Goal: Find specific page/section: Find specific page/section

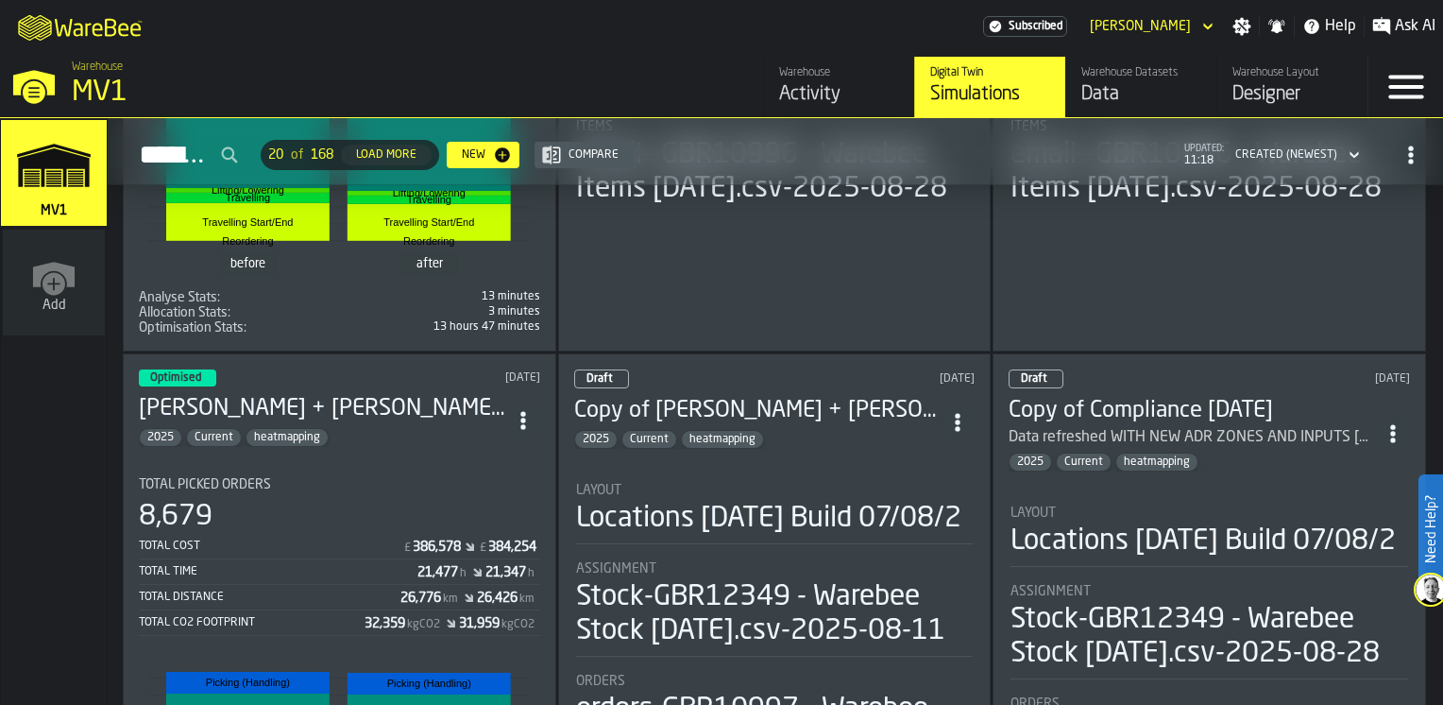
scroll to position [1889, 0]
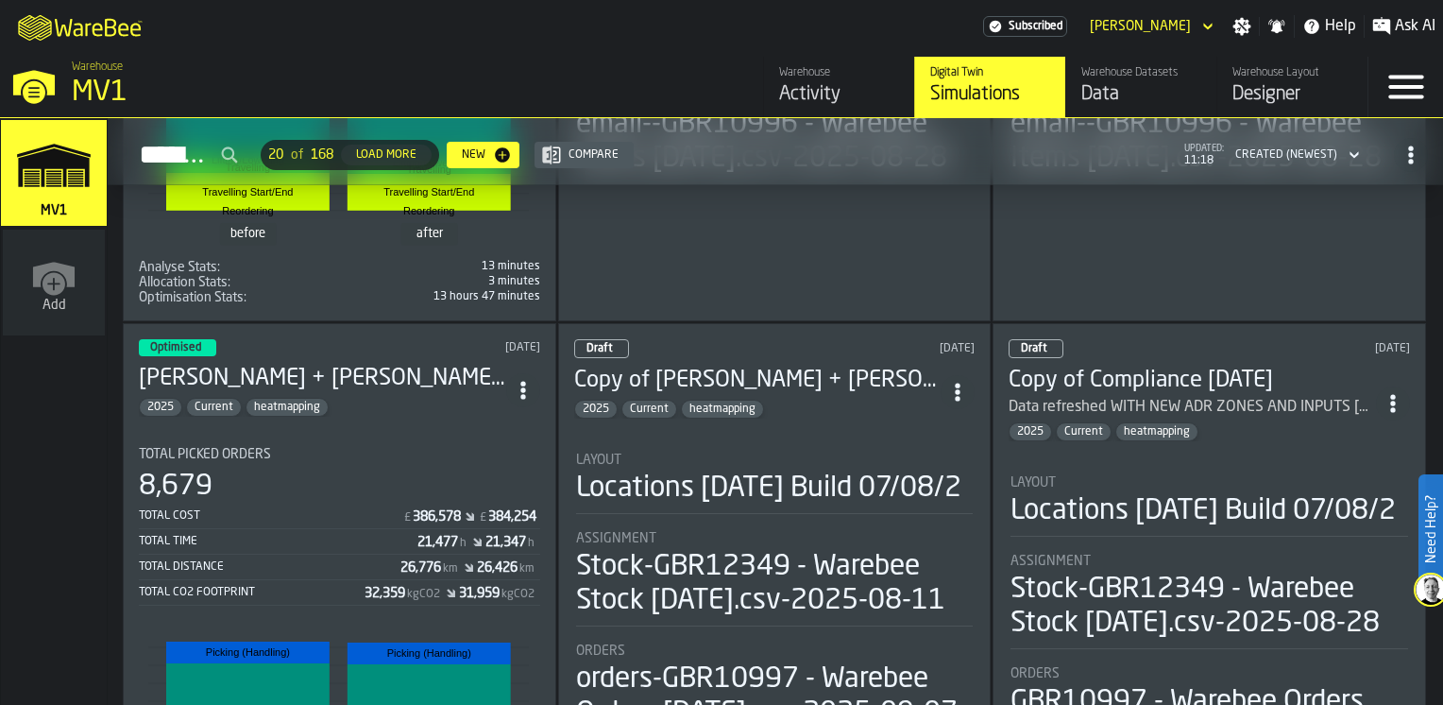
click at [367, 447] on div "Total Picked Orders" at bounding box center [339, 454] width 401 height 15
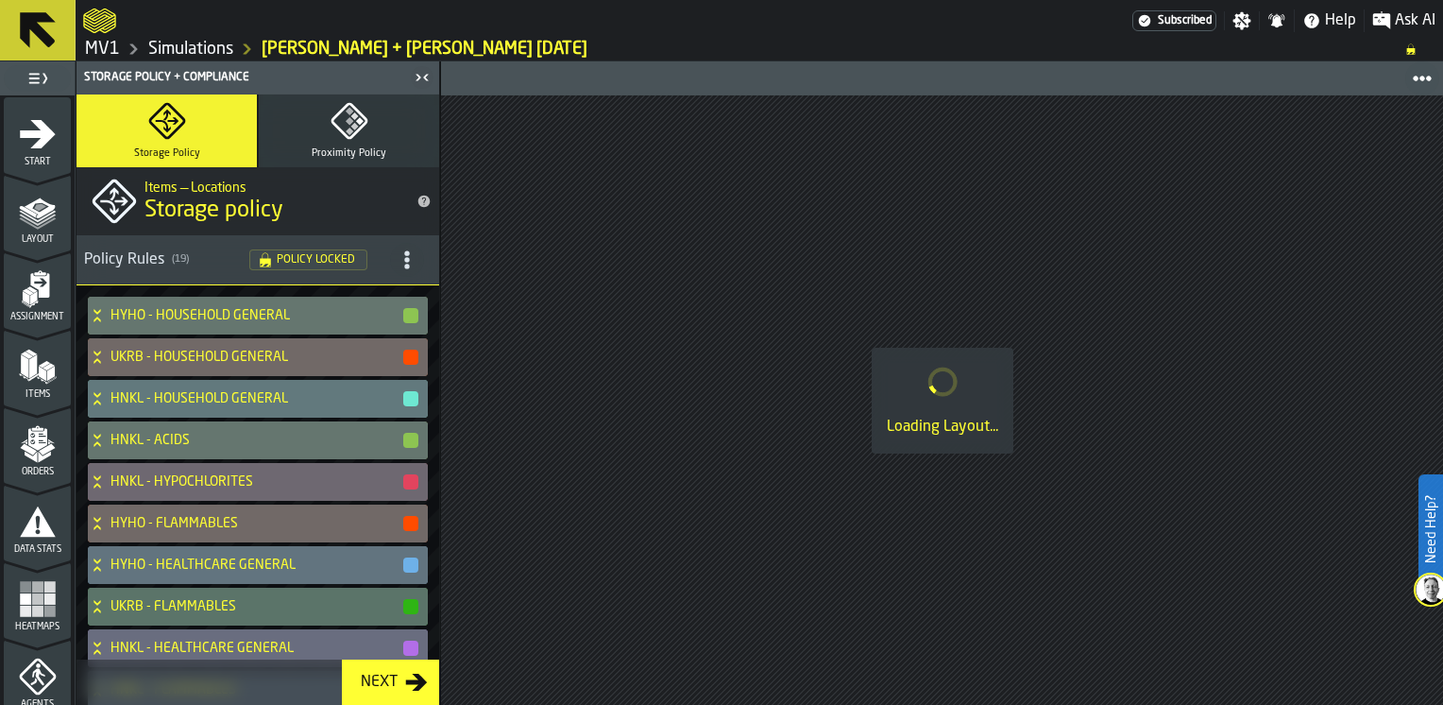
click at [40, 397] on span "Items" at bounding box center [37, 394] width 67 height 10
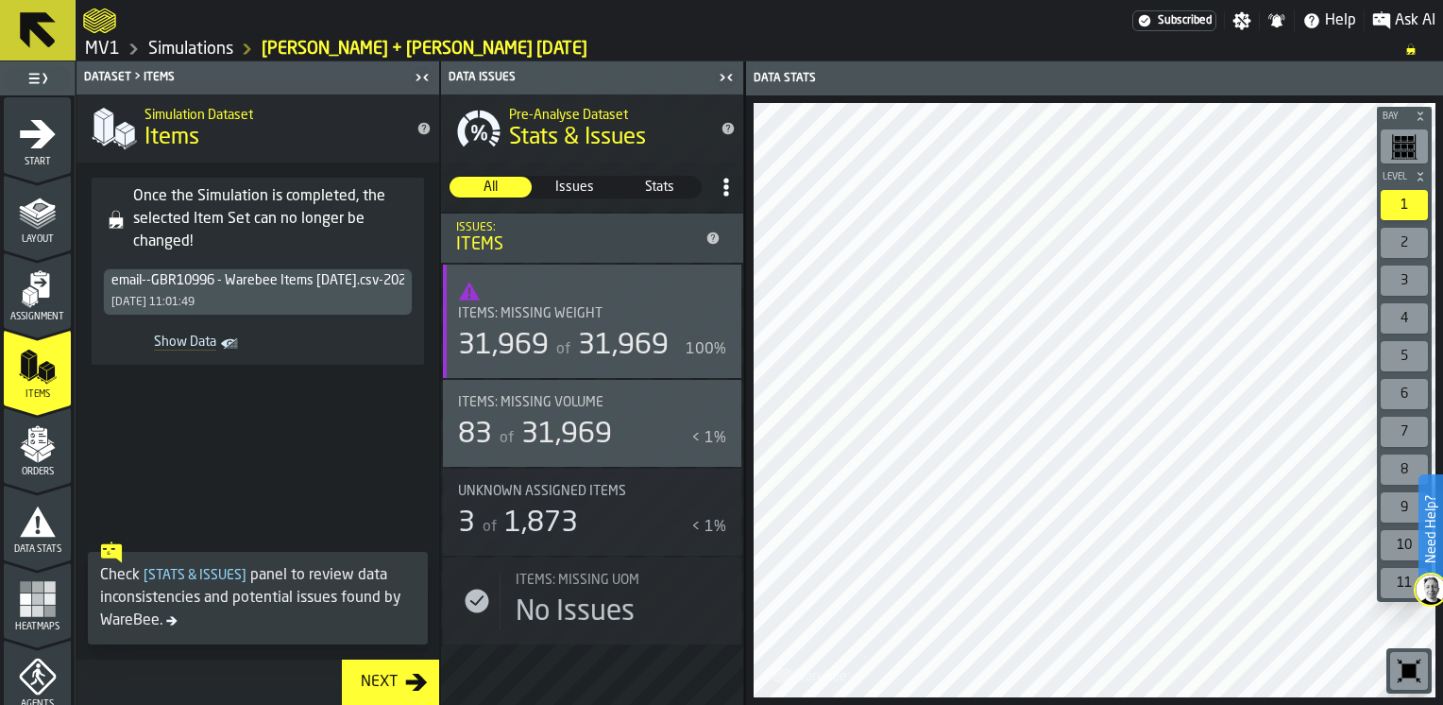
click at [285, 285] on div "email--GBR10996 - Warebee Items [DATE].csv-2025-08-28" at bounding box center [257, 280] width 293 height 15
click at [166, 298] on div "[DATE] 11:01:49" at bounding box center [152, 302] width 83 height 13
click at [219, 345] on link "Show Data" at bounding box center [176, 344] width 147 height 26
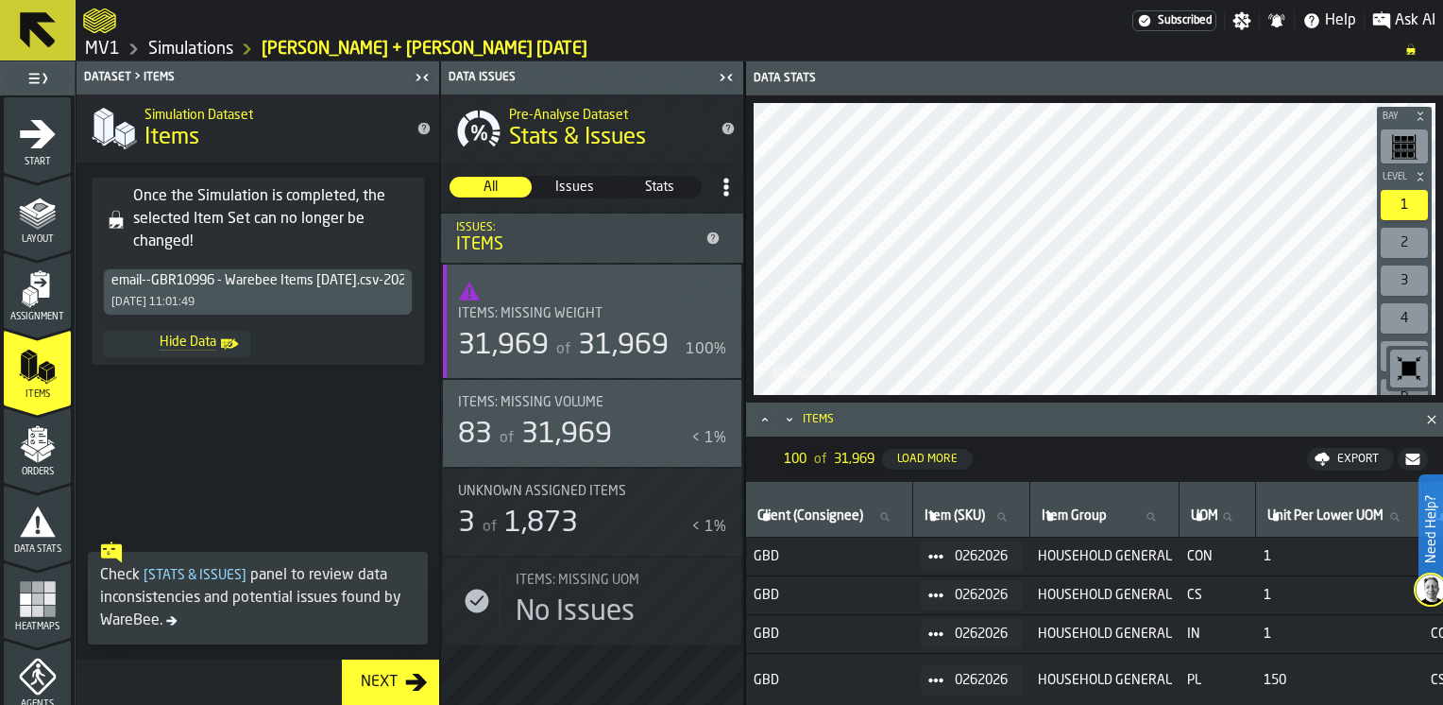
click at [1156, 518] on icon at bounding box center [1150, 516] width 11 height 11
click at [1164, 518] on input "Item Group Item Group" at bounding box center [1104, 516] width 133 height 25
type input "***"
click at [890, 518] on icon at bounding box center [884, 516] width 11 height 11
click at [896, 518] on input "Client (Consignee) Client (Consignee)" at bounding box center [829, 516] width 151 height 25
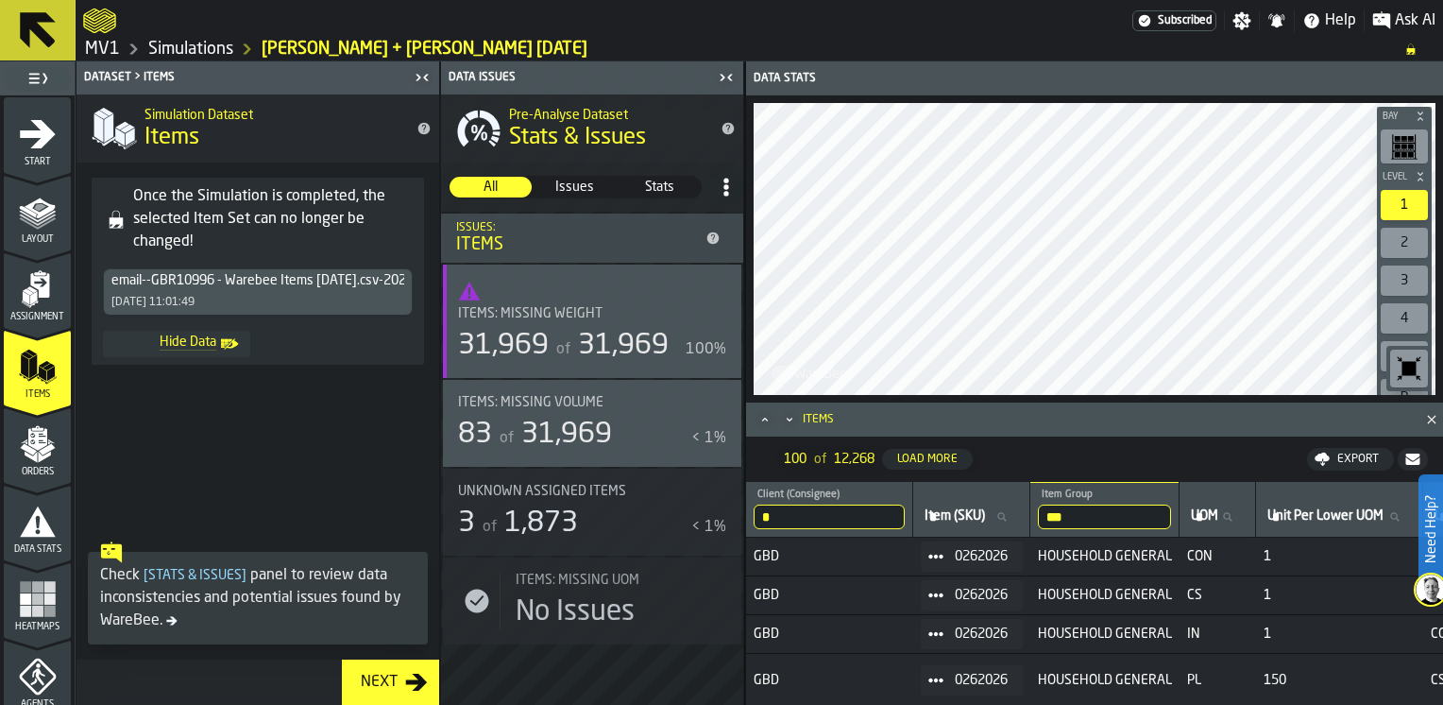
type input "**"
